Goal: Task Accomplishment & Management: Manage account settings

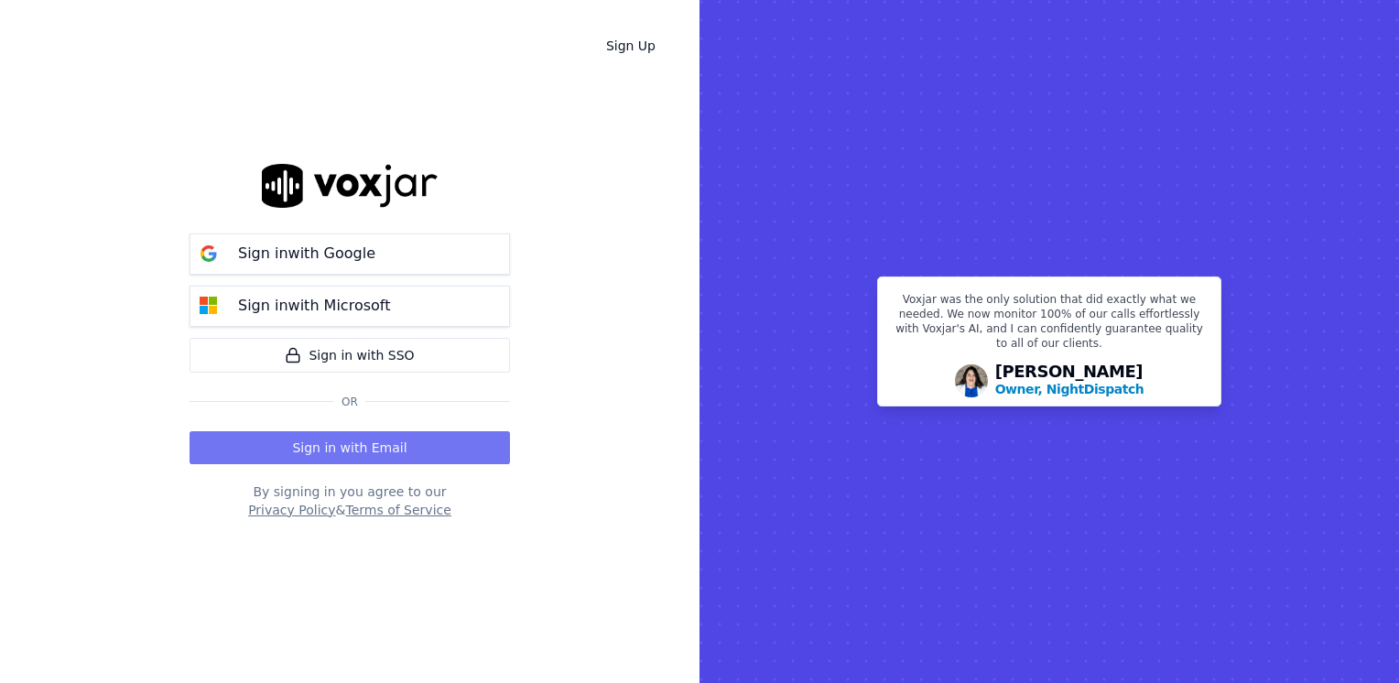
click at [408, 444] on button "Sign in with Email" at bounding box center [350, 447] width 321 height 33
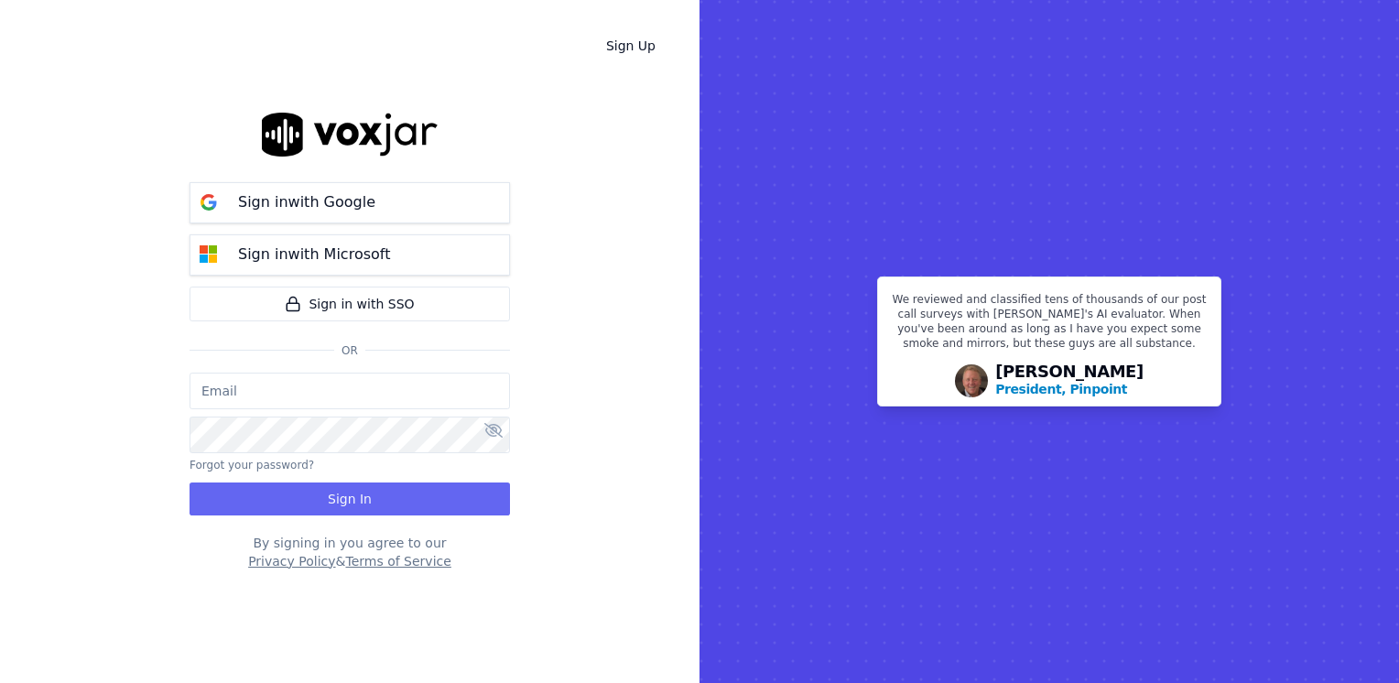
click at [290, 392] on input "email" at bounding box center [350, 391] width 321 height 37
paste input "[EMAIL_ADDRESS][DOMAIN_NAME]"
type input "[EMAIL_ADDRESS][DOMAIN_NAME]"
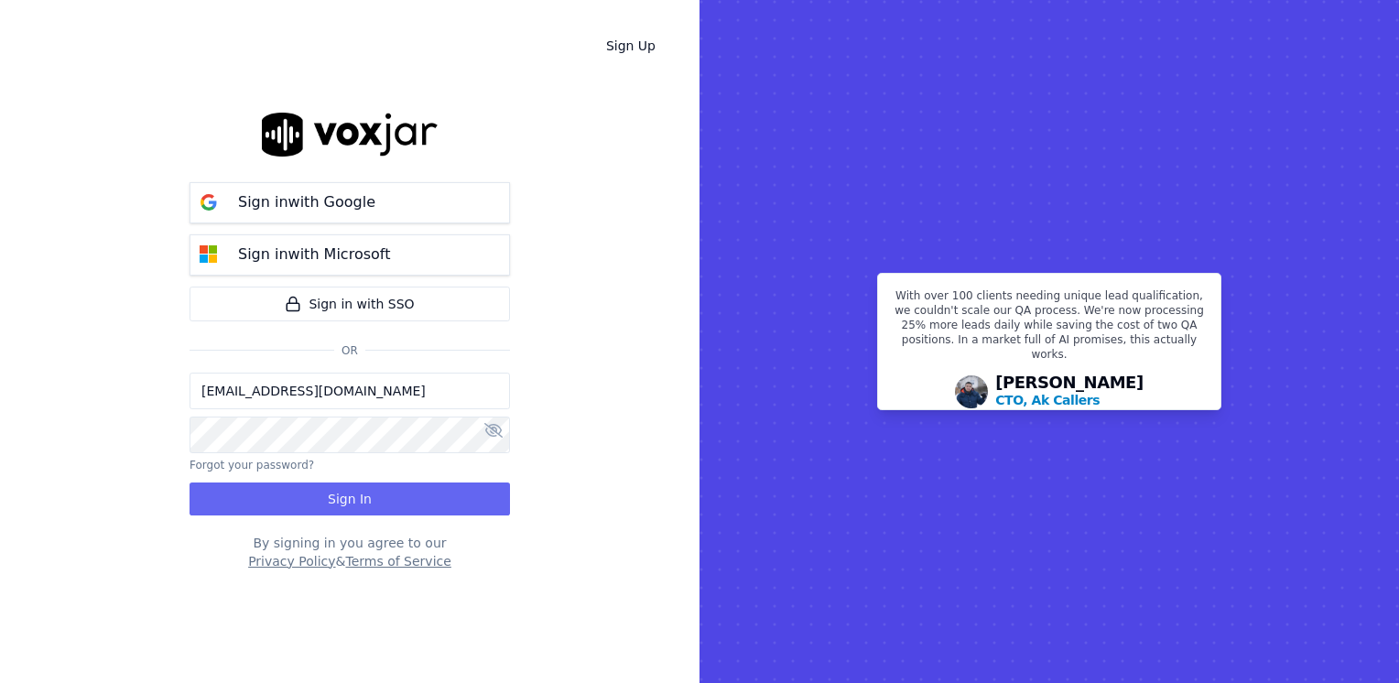
drag, startPoint x: 432, startPoint y: 393, endPoint x: 7, endPoint y: 387, distance: 425.0
click at [7, 387] on div "Sign Up Sign in with Google Sign in with Microsoft Sign in with SSO Or [EMAIL_A…" at bounding box center [350, 341] width 700 height 683
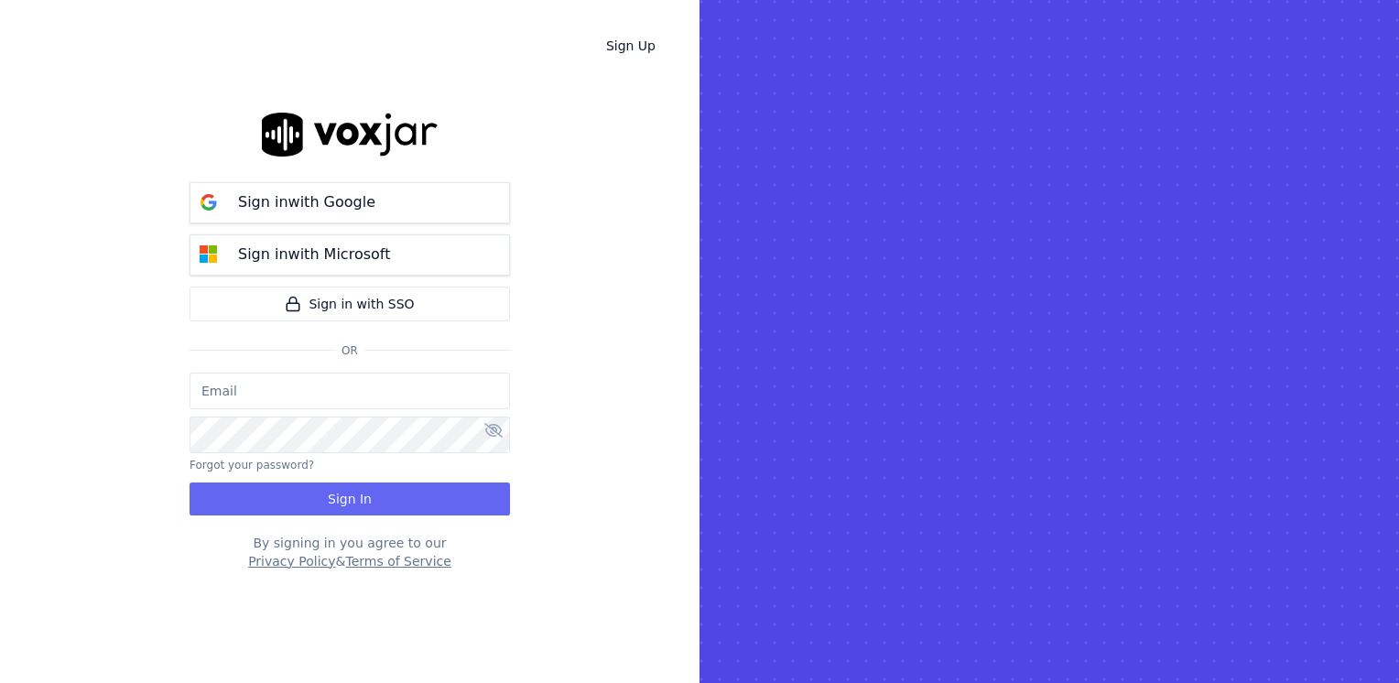
click at [306, 400] on input "email" at bounding box center [350, 391] width 321 height 37
paste input "[EMAIL_ADDRESS][DOMAIN_NAME]"
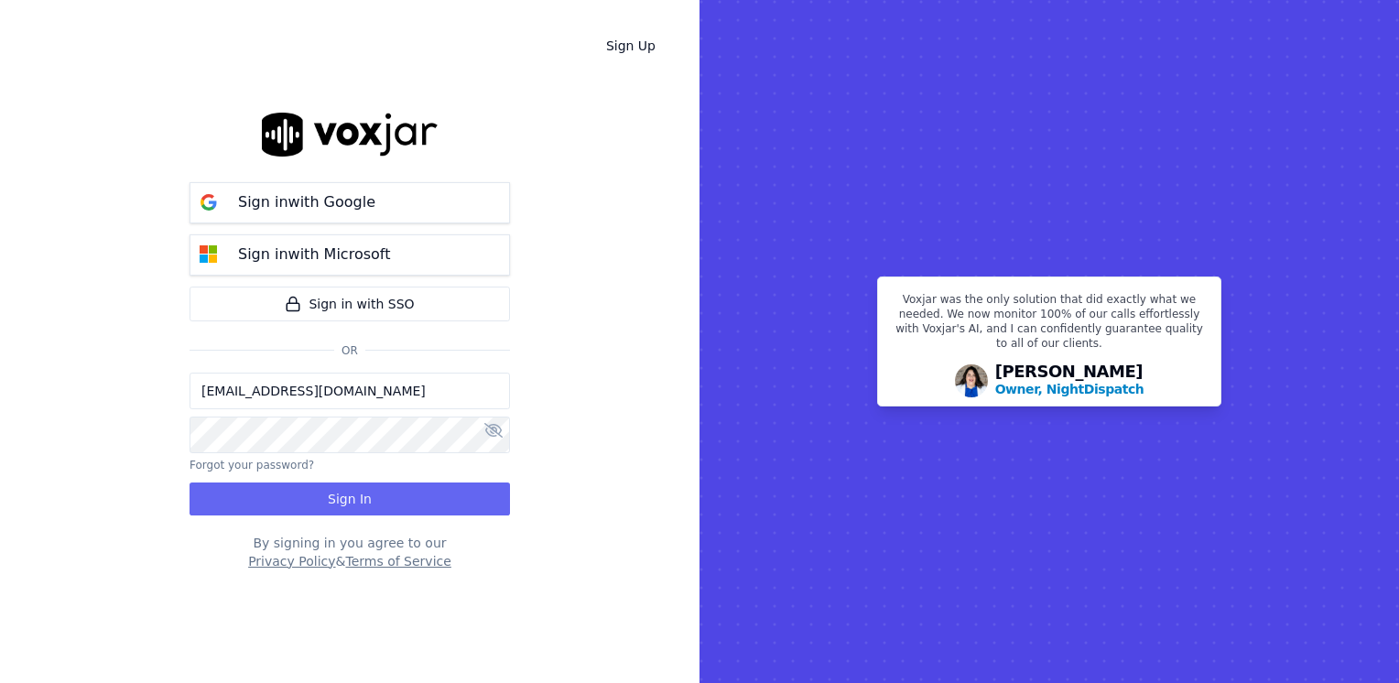
type input "[EMAIL_ADDRESS][DOMAIN_NAME]"
click at [349, 497] on button "Sign In" at bounding box center [350, 499] width 321 height 33
